Goal: Transaction & Acquisition: Purchase product/service

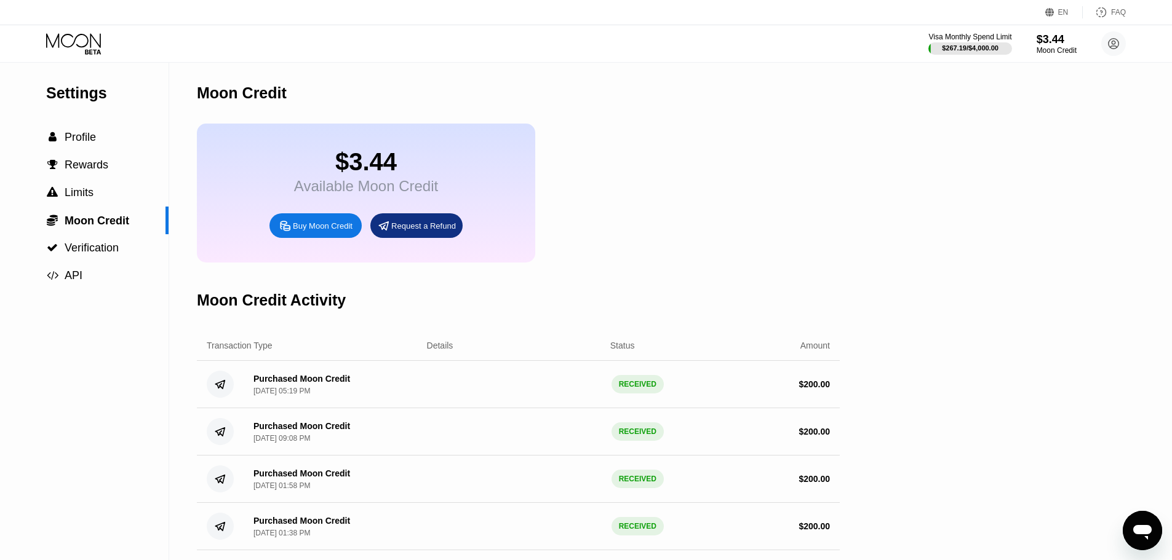
click at [311, 238] on div "Buy Moon Credit" at bounding box center [315, 225] width 92 height 25
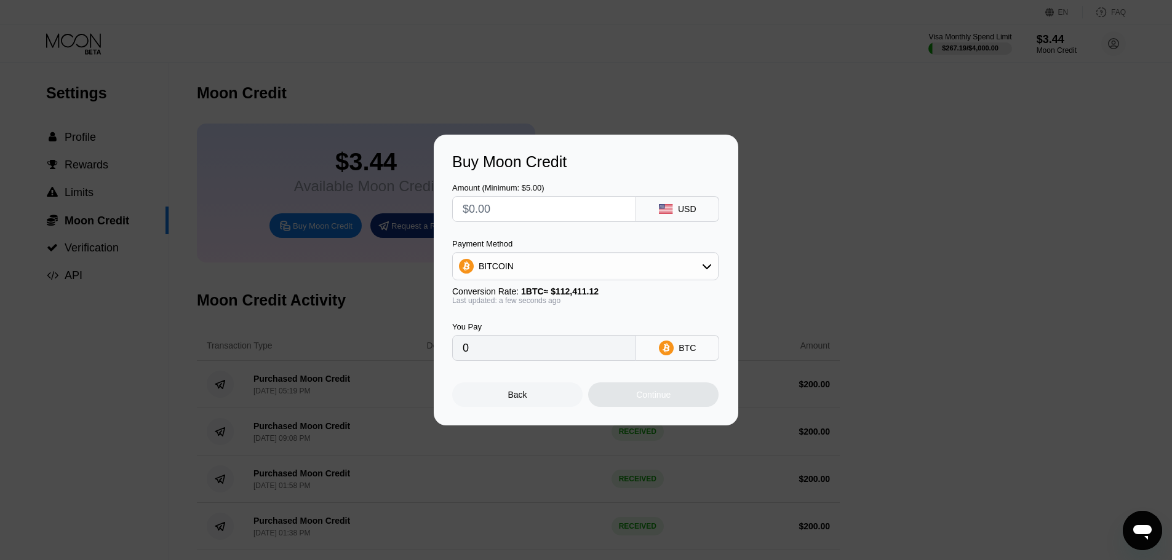
click at [494, 217] on input "text" at bounding box center [543, 209] width 163 height 25
type input "$6"
type input "0.00005338"
type input "$60"
type input "0.00053376"
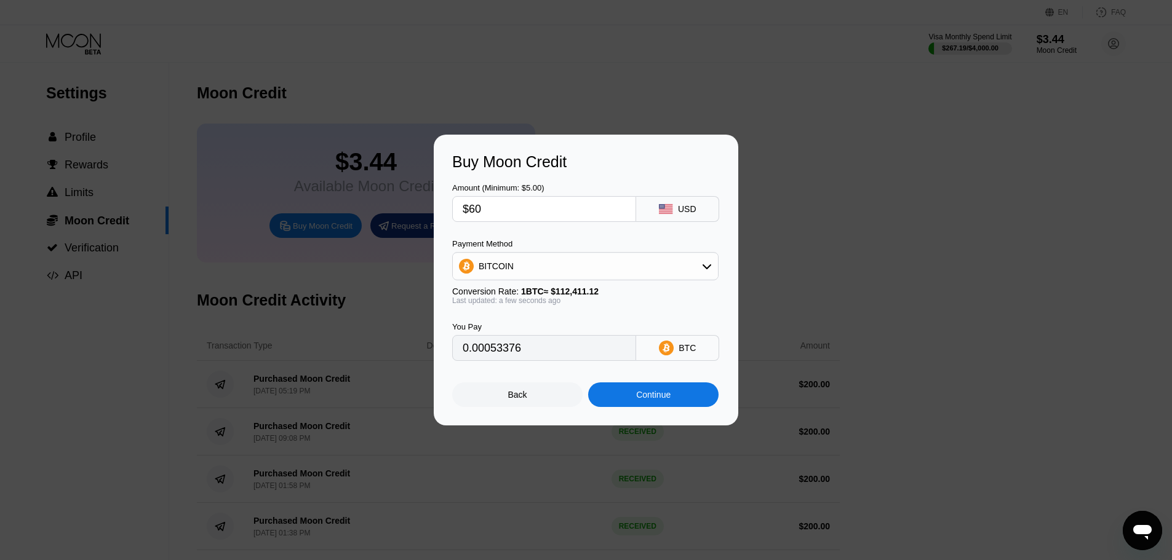
type input "$600"
type input "0.00533756"
type input "$600"
click at [635, 396] on div "Continue" at bounding box center [653, 395] width 130 height 25
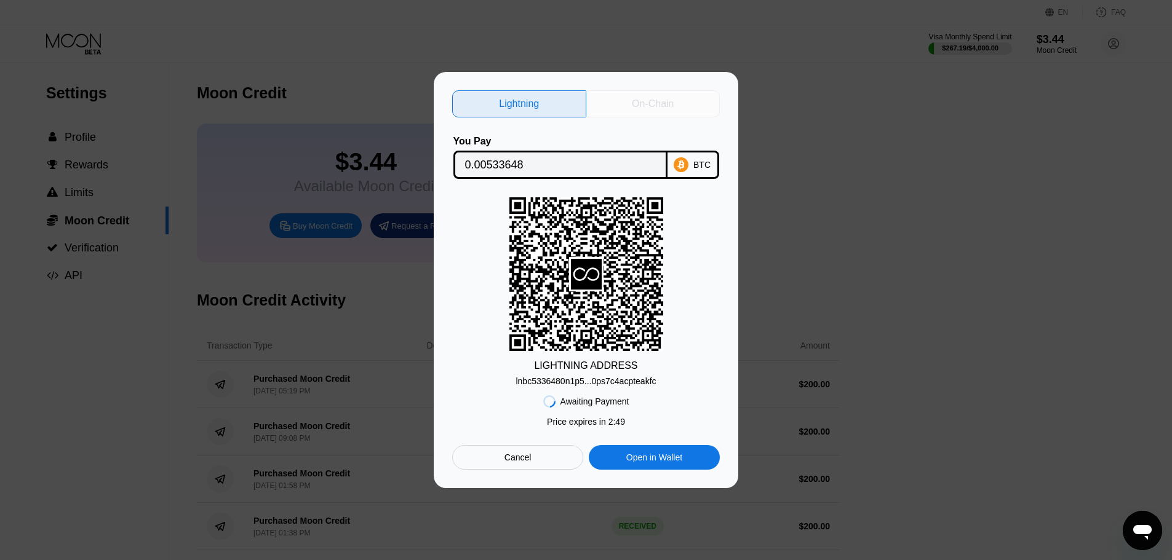
click at [693, 101] on div "On-Chain" at bounding box center [653, 103] width 134 height 27
